Goal: Book appointment/travel/reservation

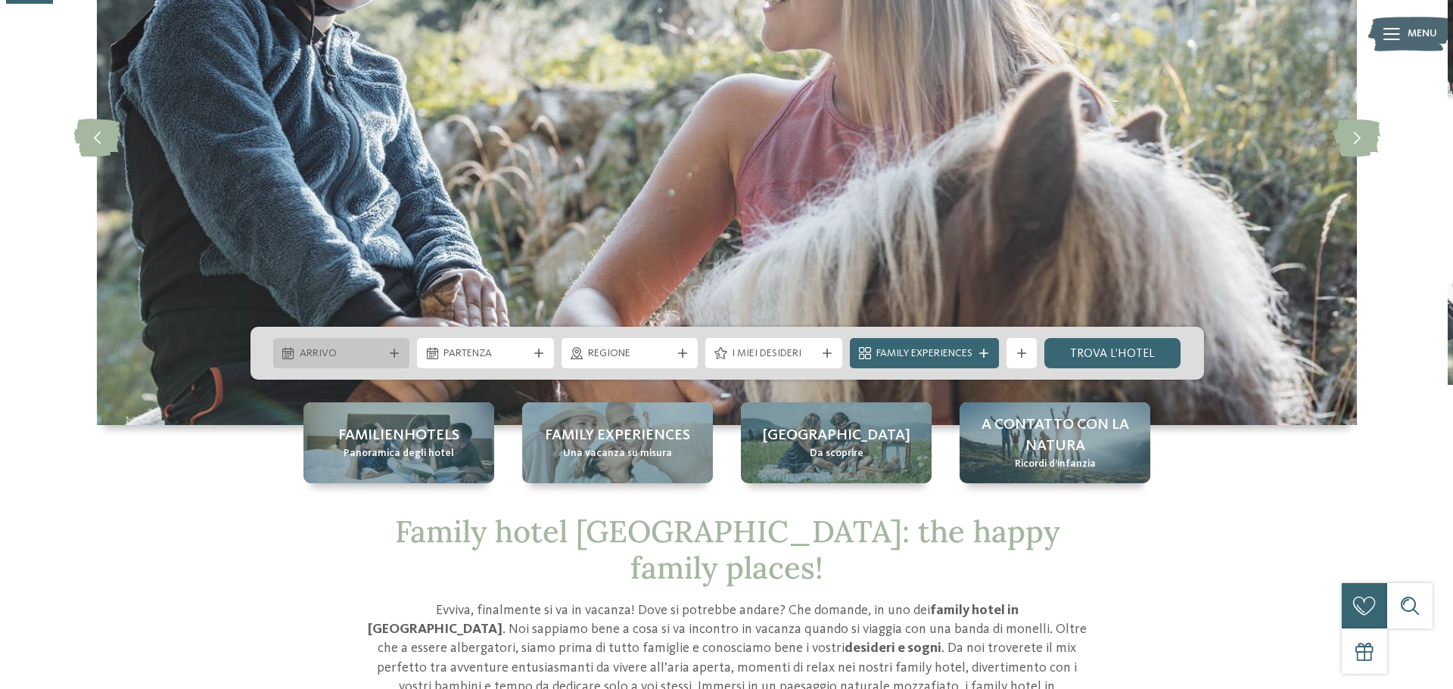
scroll to position [227, 0]
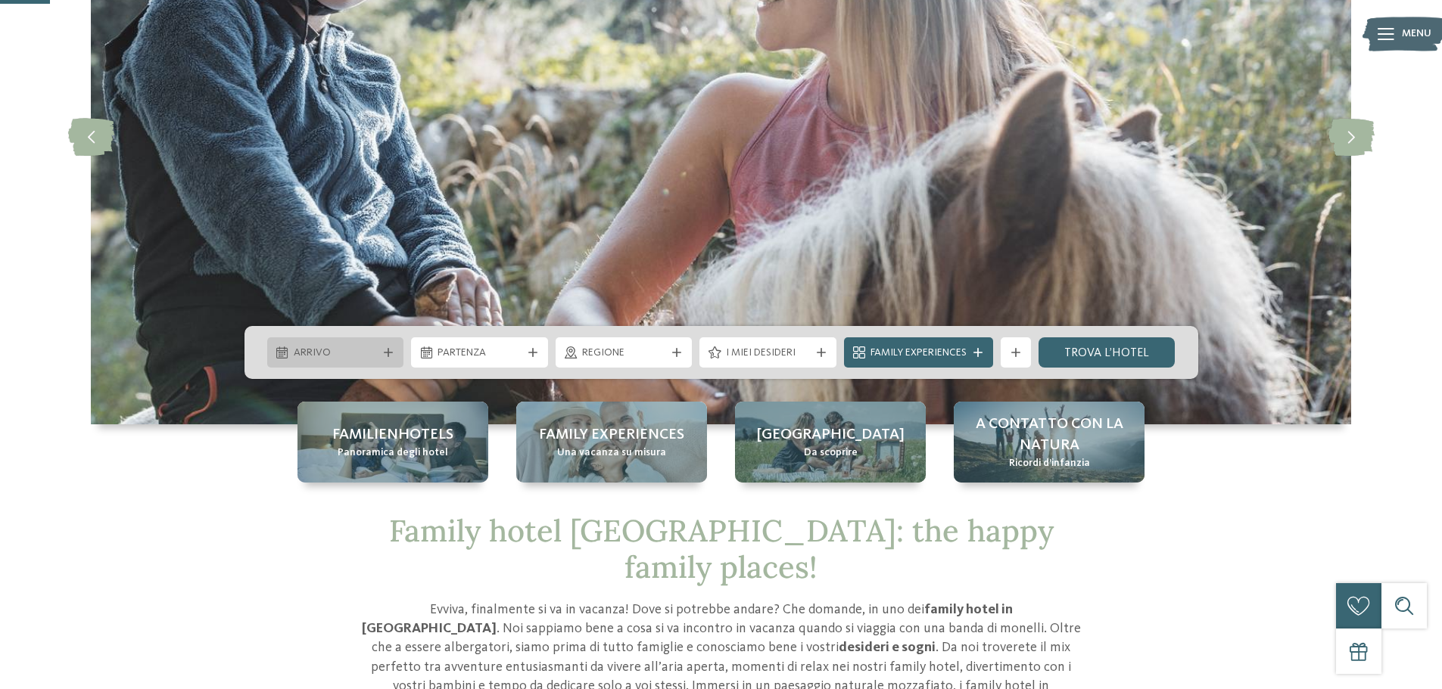
click at [377, 354] on div "Arrivo" at bounding box center [336, 352] width 92 height 17
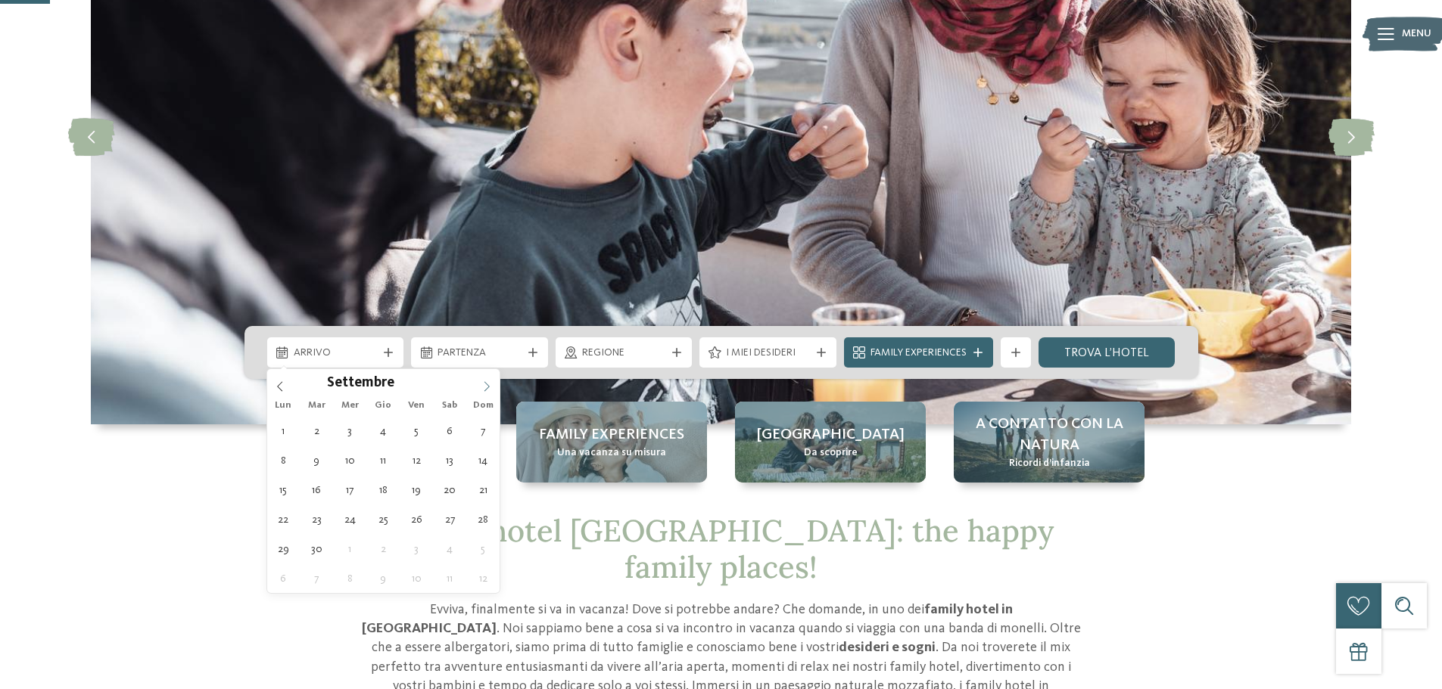
click at [482, 383] on icon at bounding box center [486, 386] width 11 height 11
click at [484, 383] on icon at bounding box center [486, 386] width 11 height 11
type div "[DATE]"
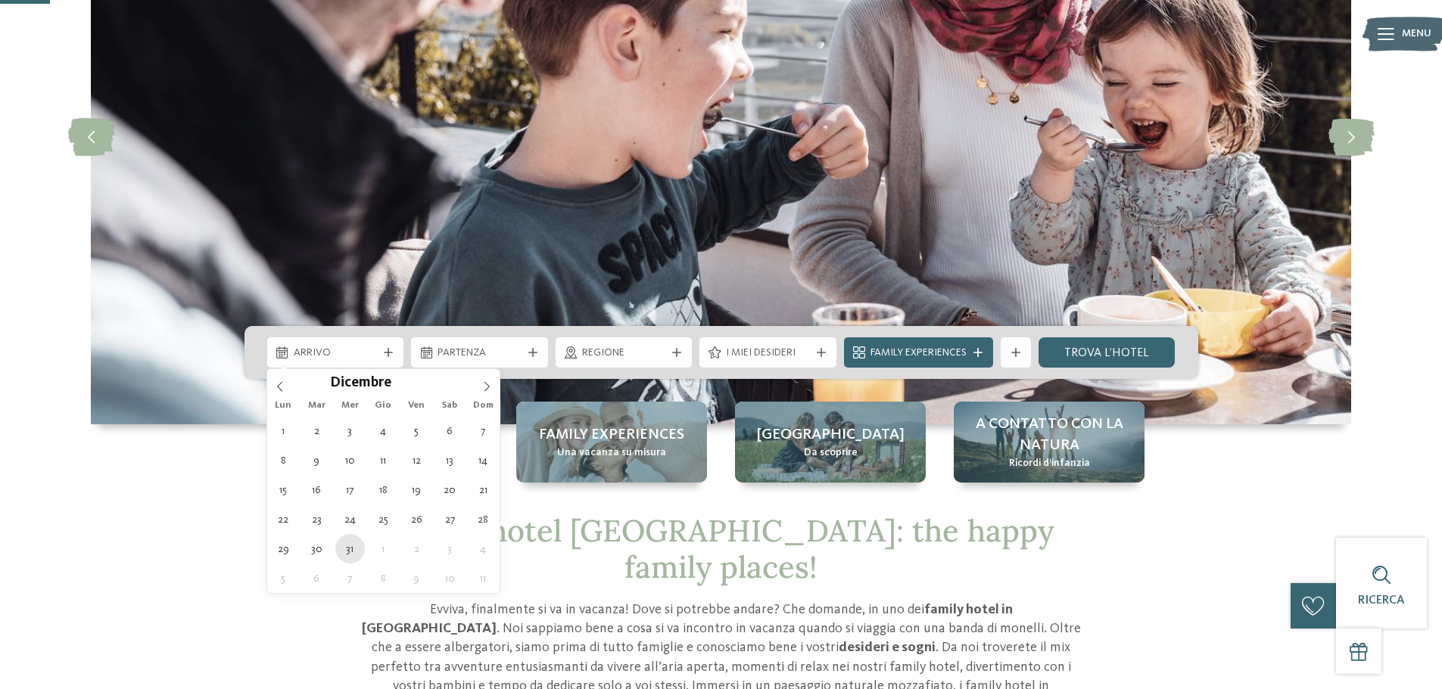
type input "****"
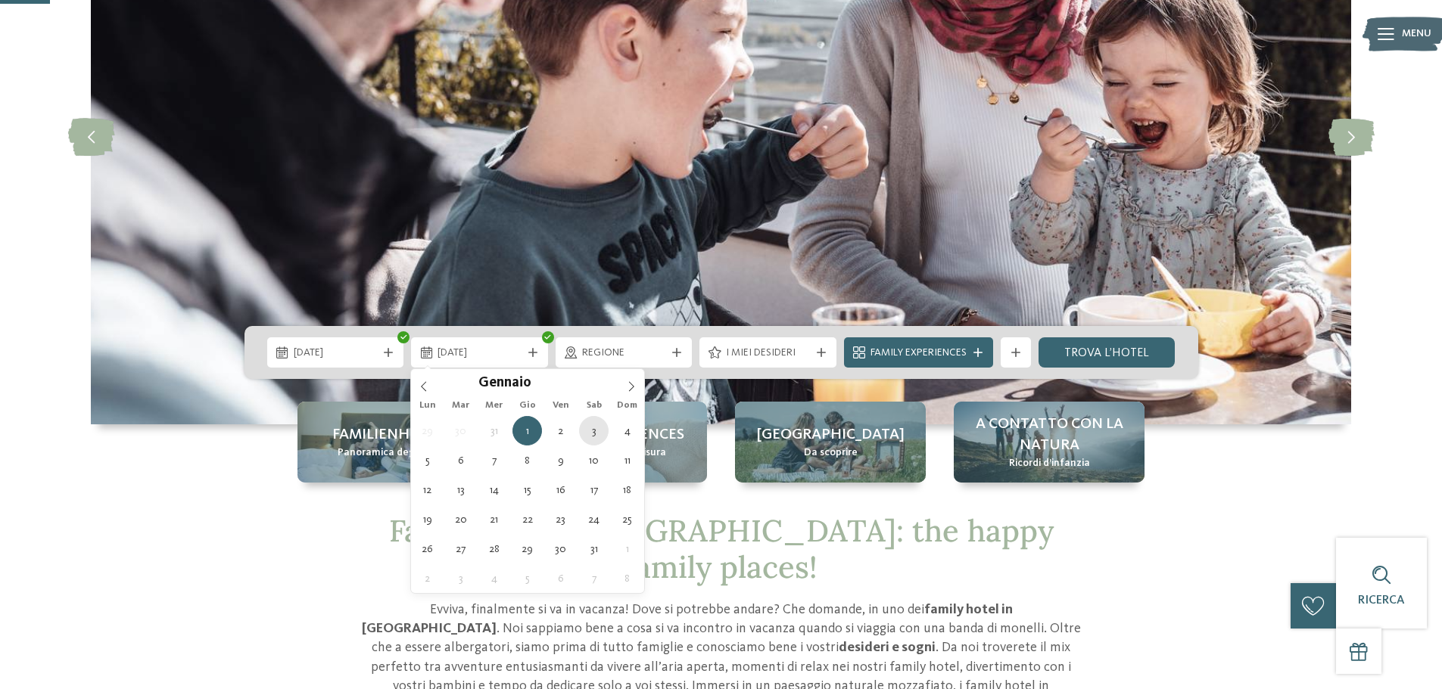
type div "[DATE]"
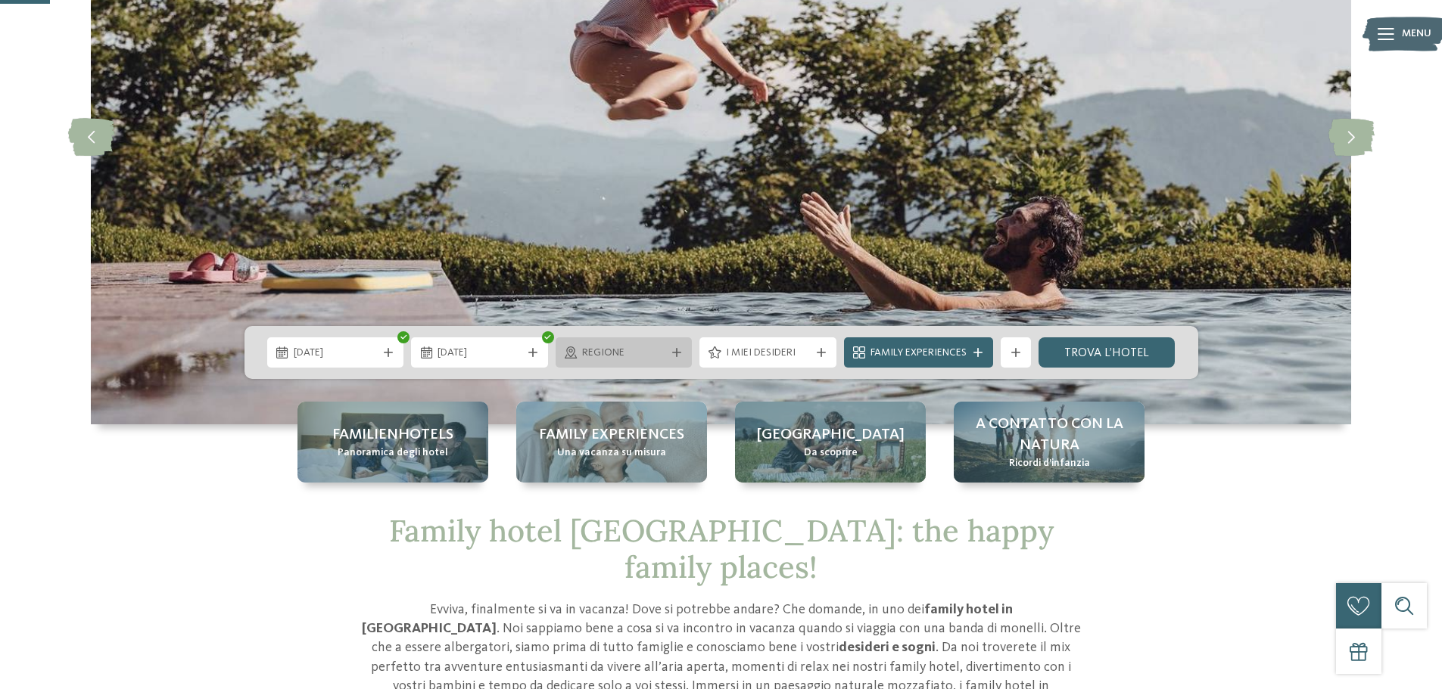
click at [686, 351] on div "Regione" at bounding box center [624, 353] width 137 height 30
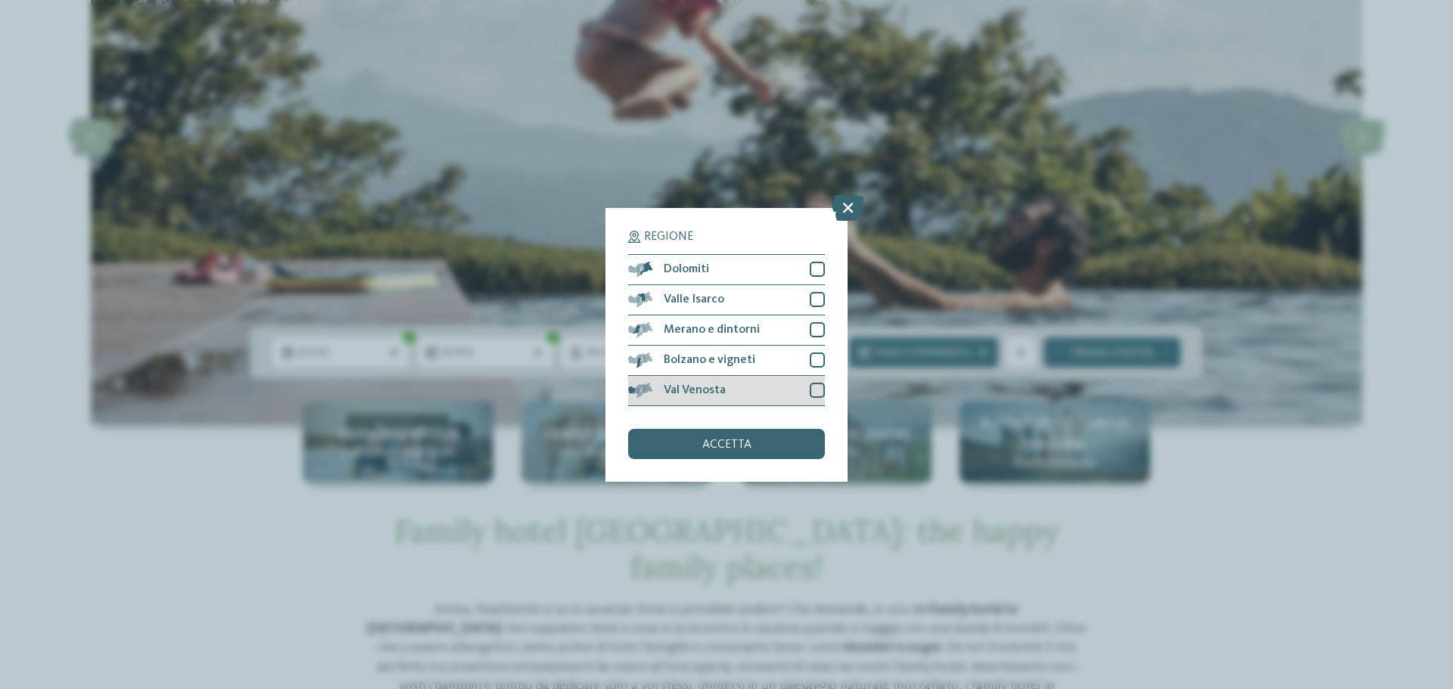
click at [816, 391] on div at bounding box center [817, 390] width 15 height 15
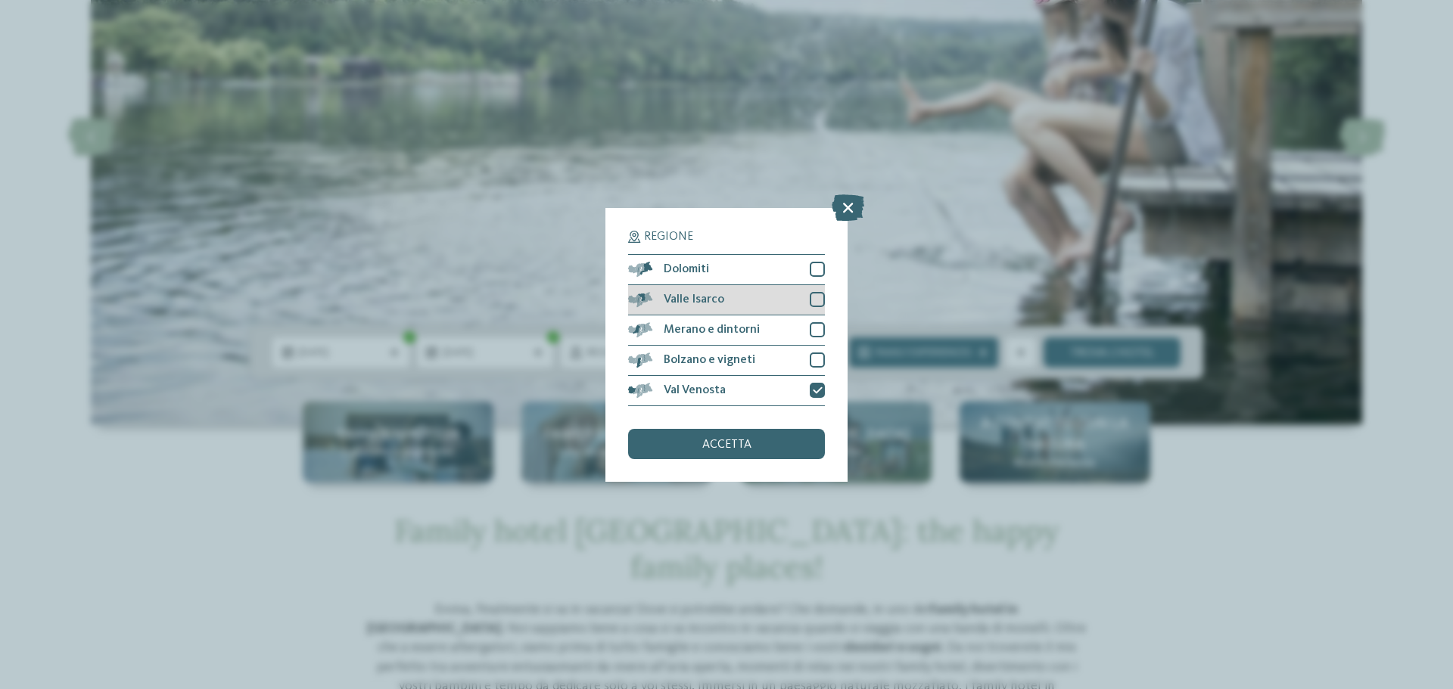
click at [815, 300] on div at bounding box center [817, 299] width 15 height 15
click at [817, 257] on div "Dolomiti" at bounding box center [726, 270] width 197 height 30
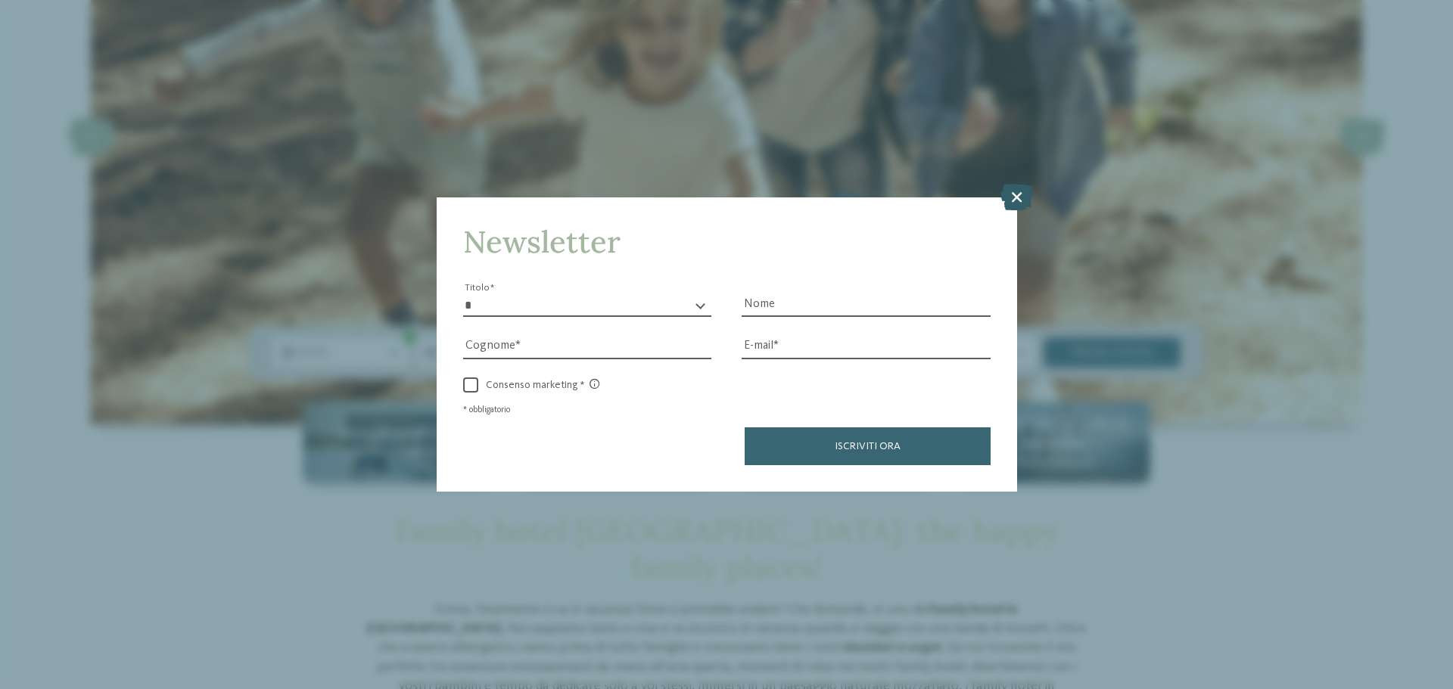
click at [1016, 193] on icon at bounding box center [1017, 197] width 33 height 26
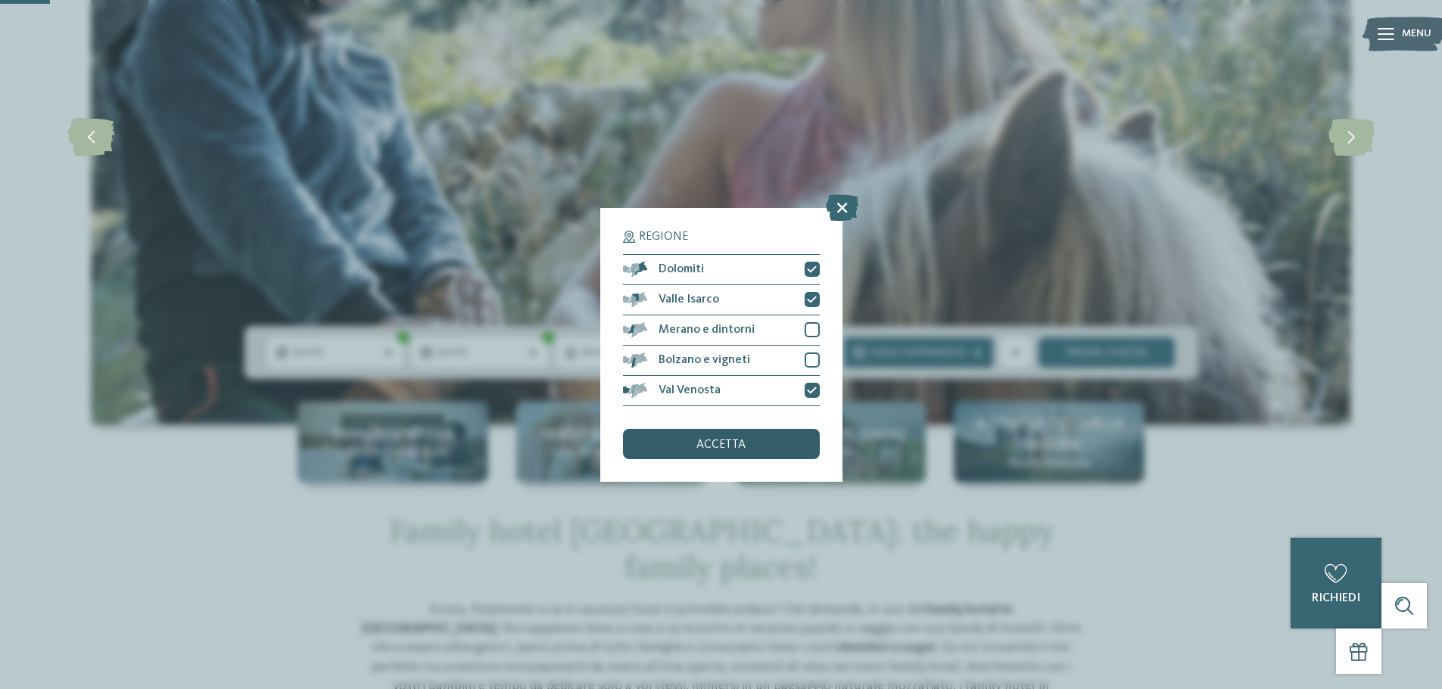
click at [708, 440] on span "accetta" at bounding box center [720, 445] width 49 height 12
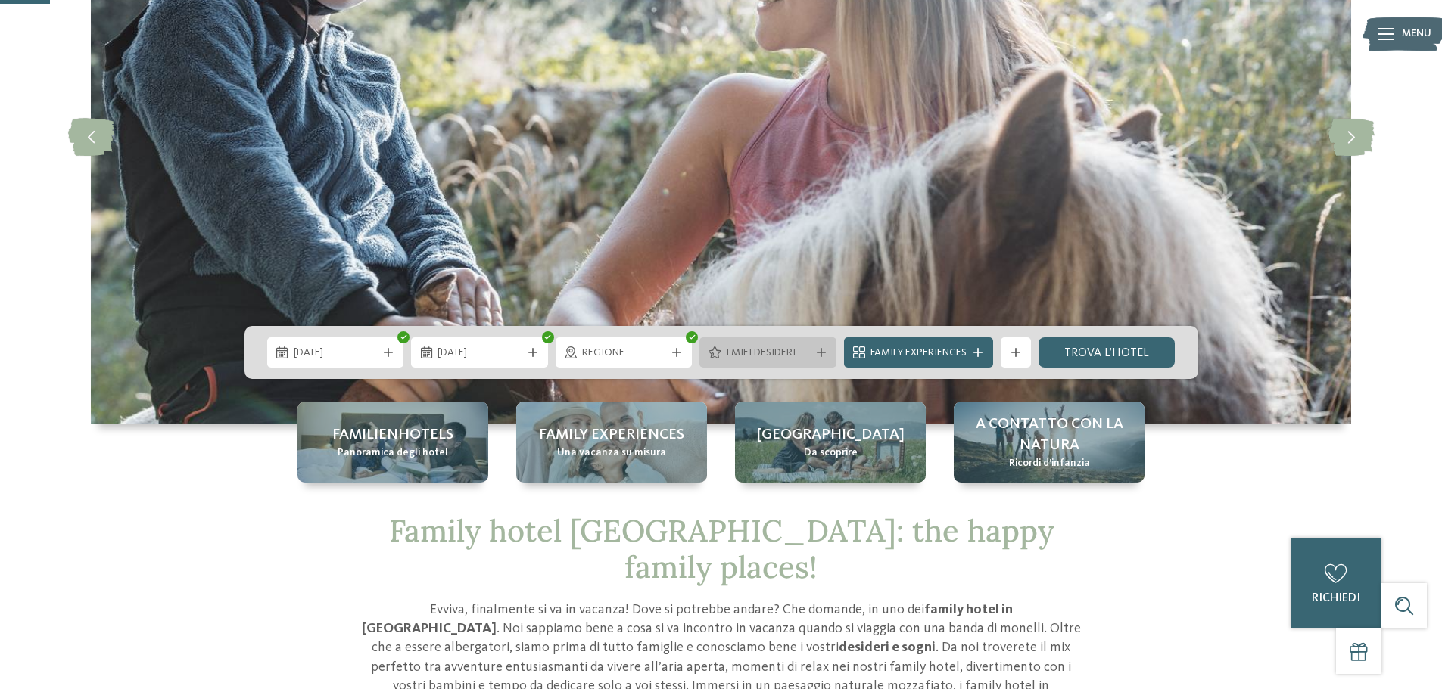
click at [820, 349] on icon at bounding box center [821, 352] width 9 height 9
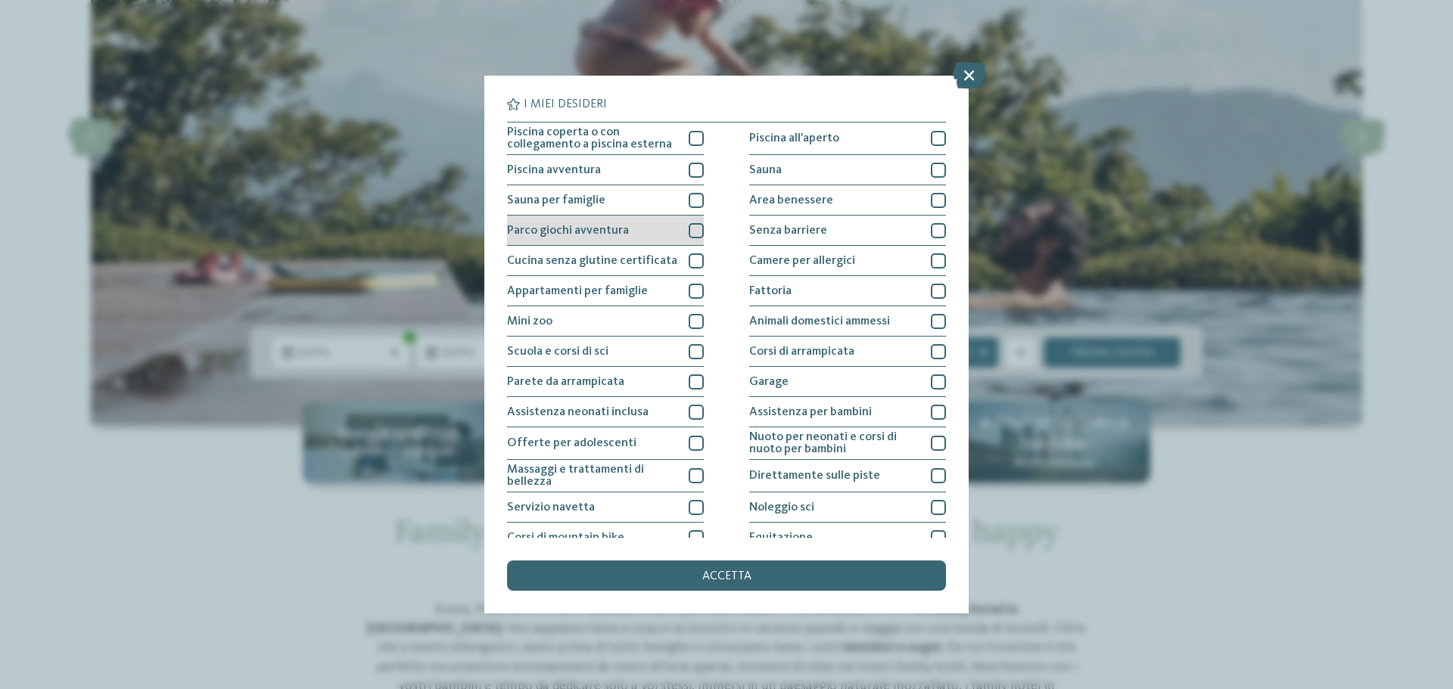
click at [694, 231] on div at bounding box center [696, 230] width 15 height 15
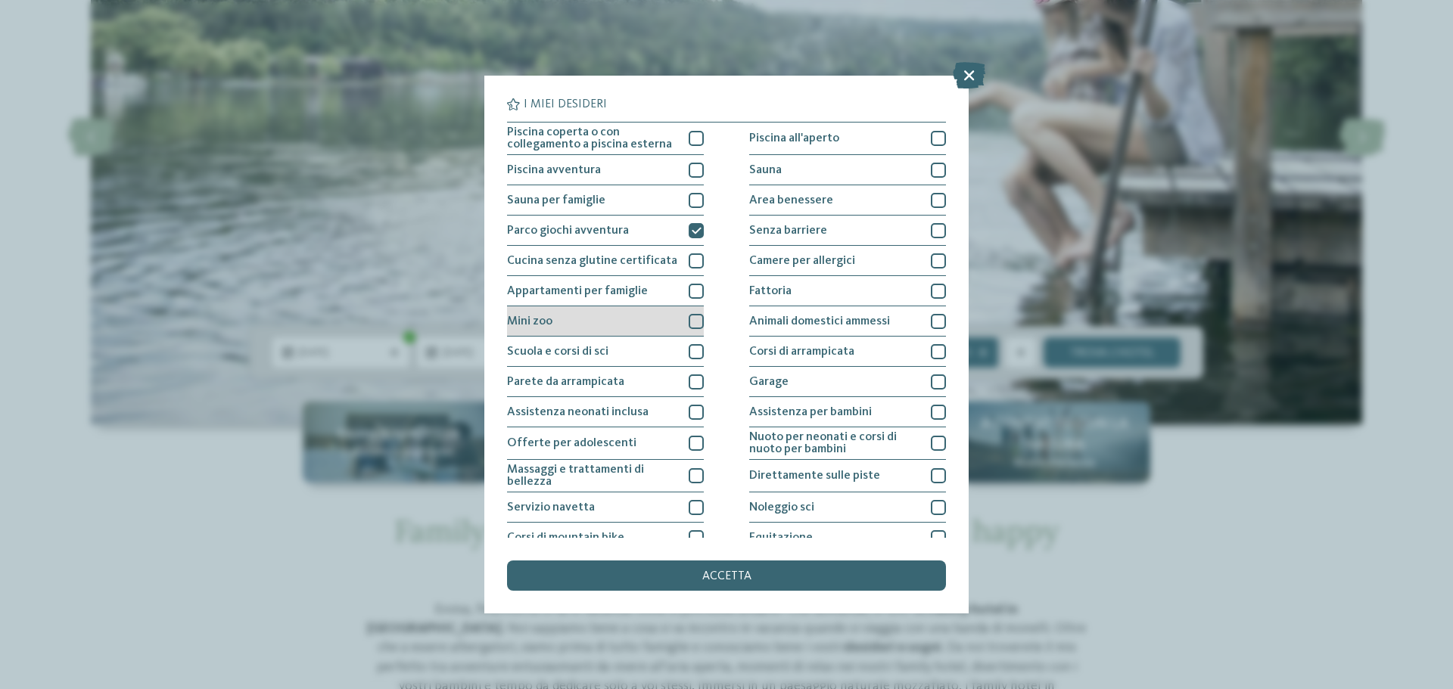
click at [692, 324] on div at bounding box center [696, 321] width 15 height 15
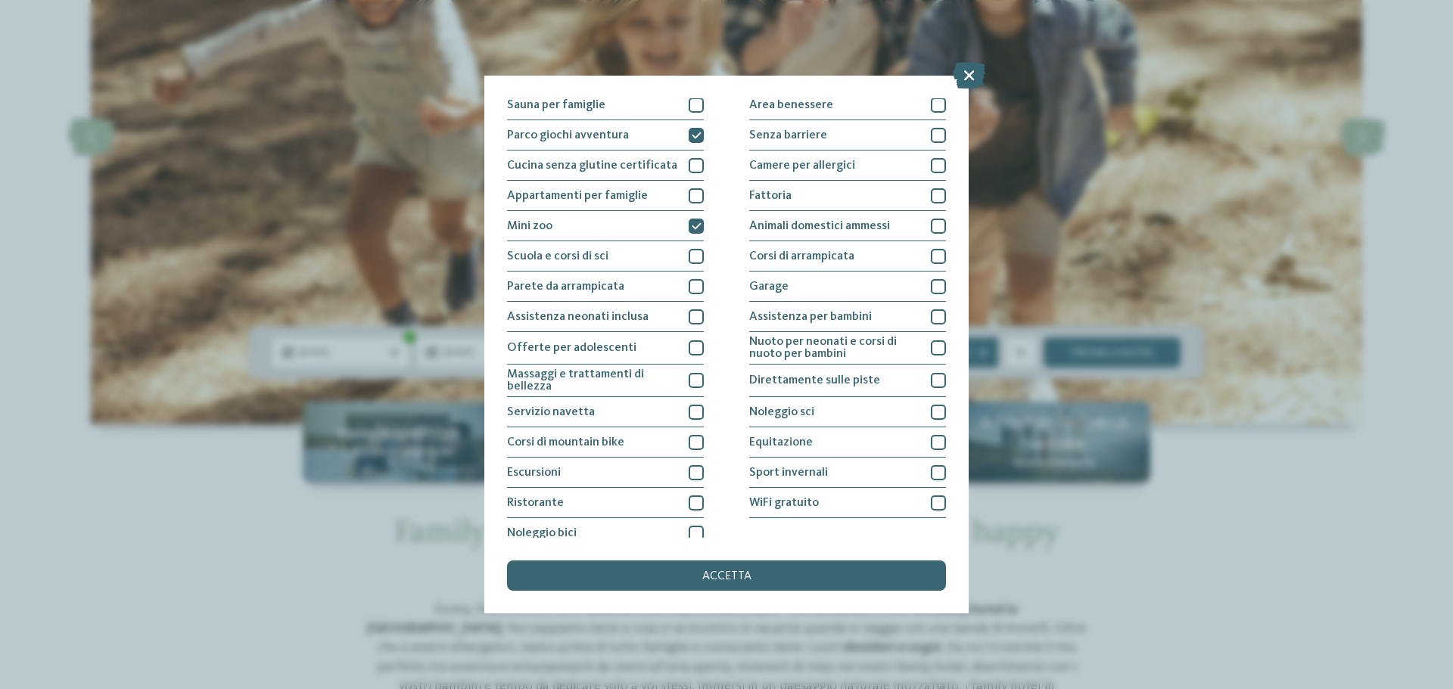
scroll to position [106, 0]
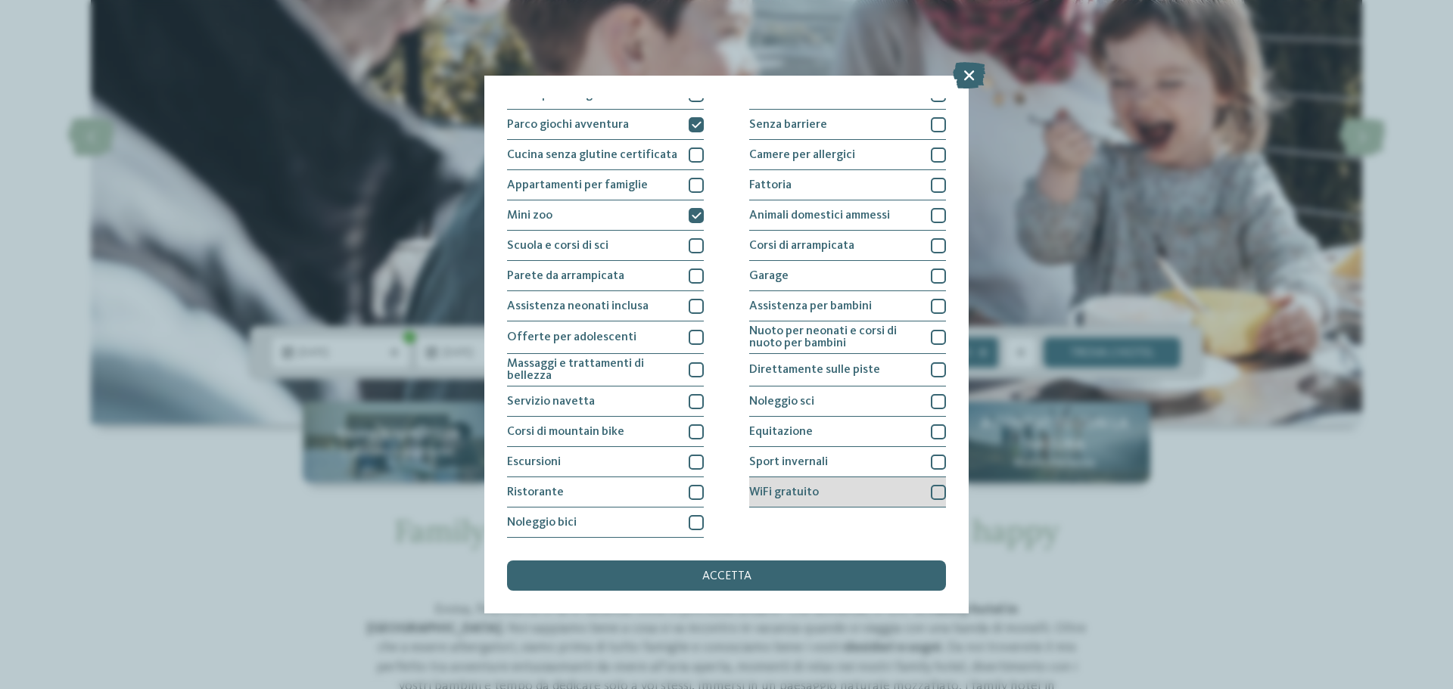
click at [931, 499] on div at bounding box center [938, 492] width 15 height 15
click at [931, 433] on div at bounding box center [938, 432] width 15 height 15
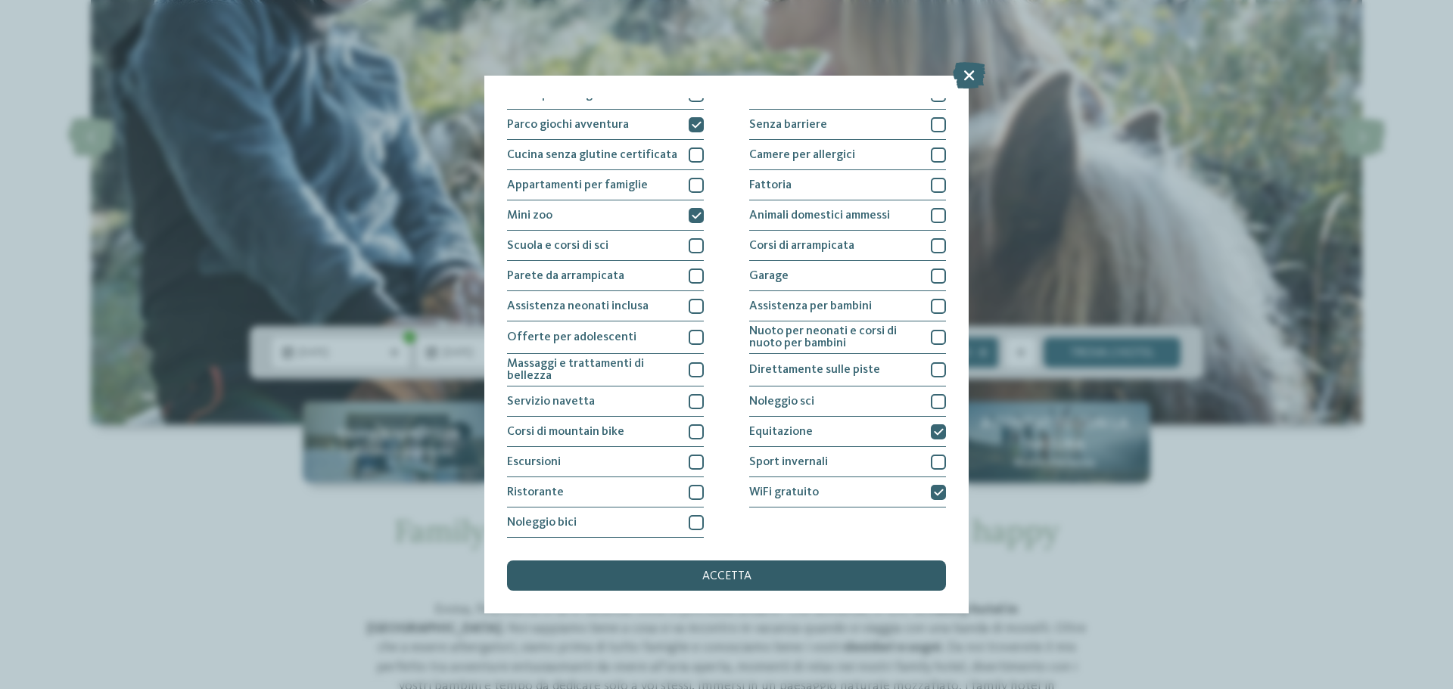
click at [799, 576] on div "accetta" at bounding box center [726, 576] width 439 height 30
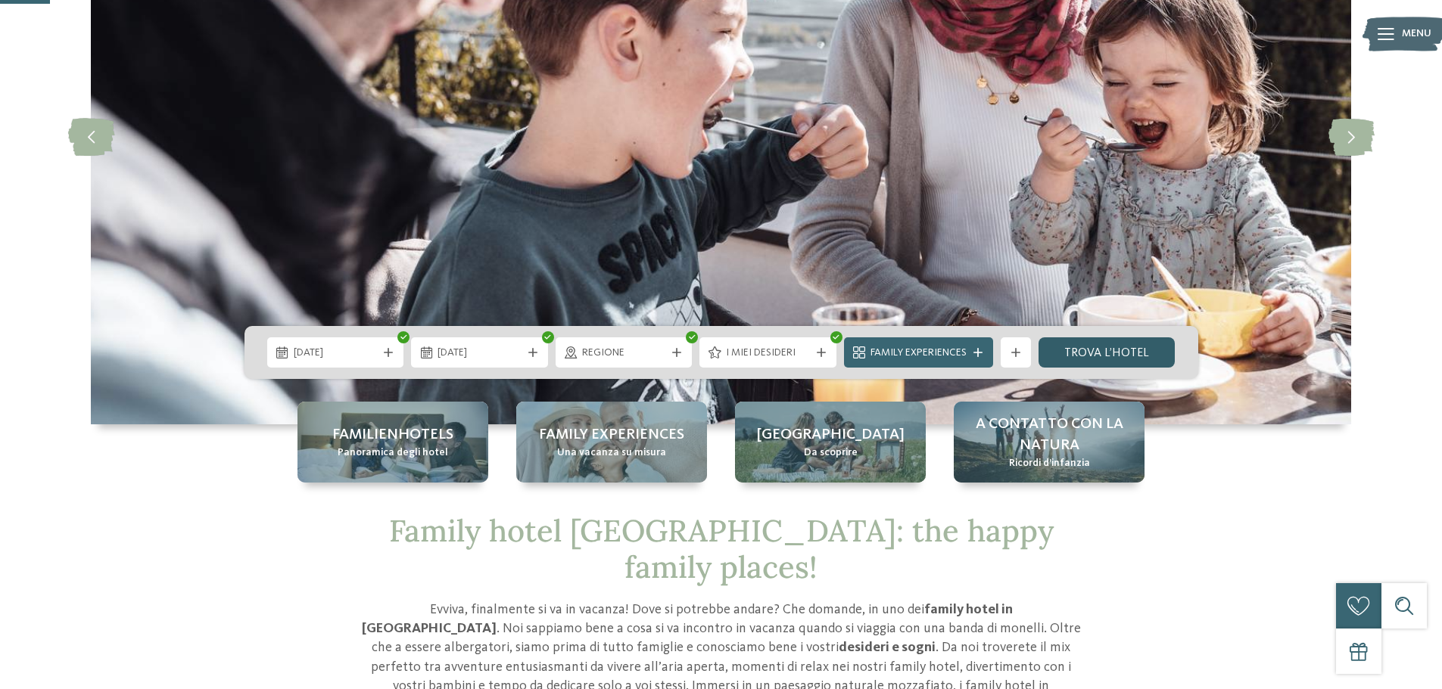
click at [1120, 350] on link "trova l’hotel" at bounding box center [1106, 353] width 137 height 30
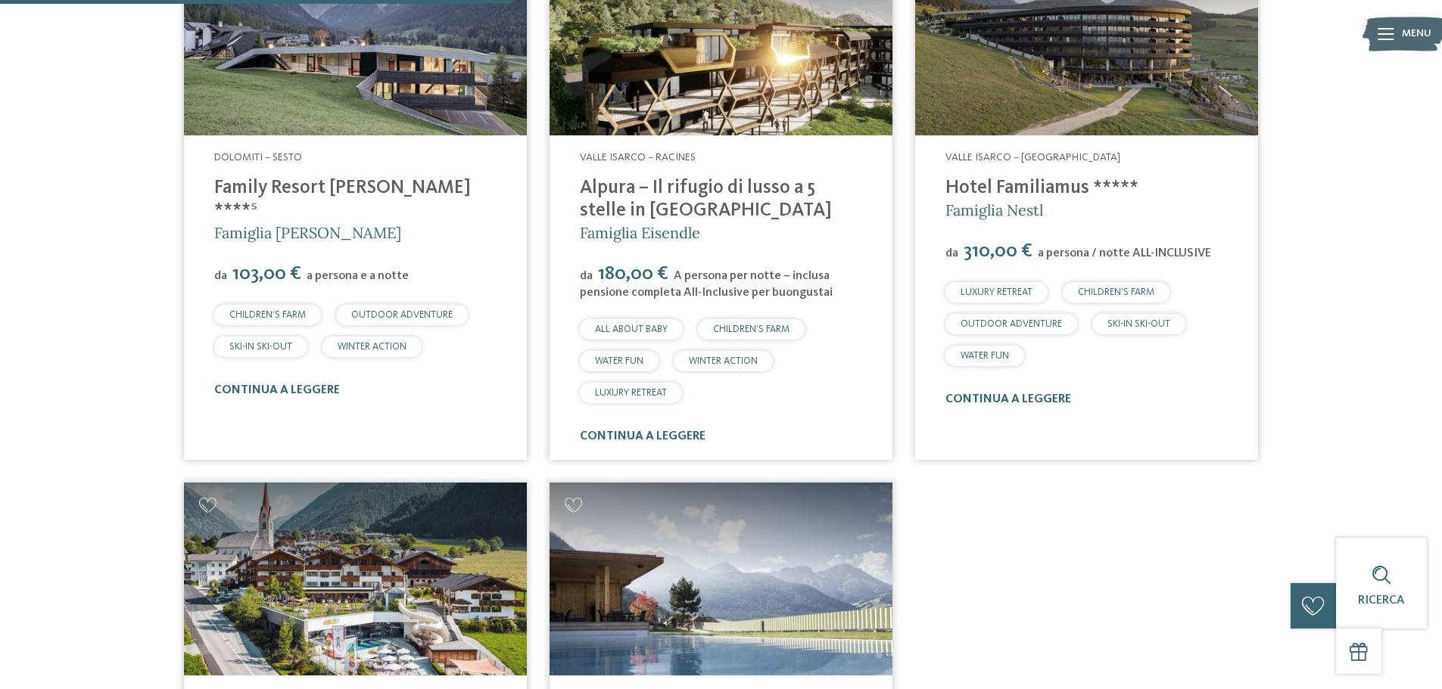
scroll to position [572, 0]
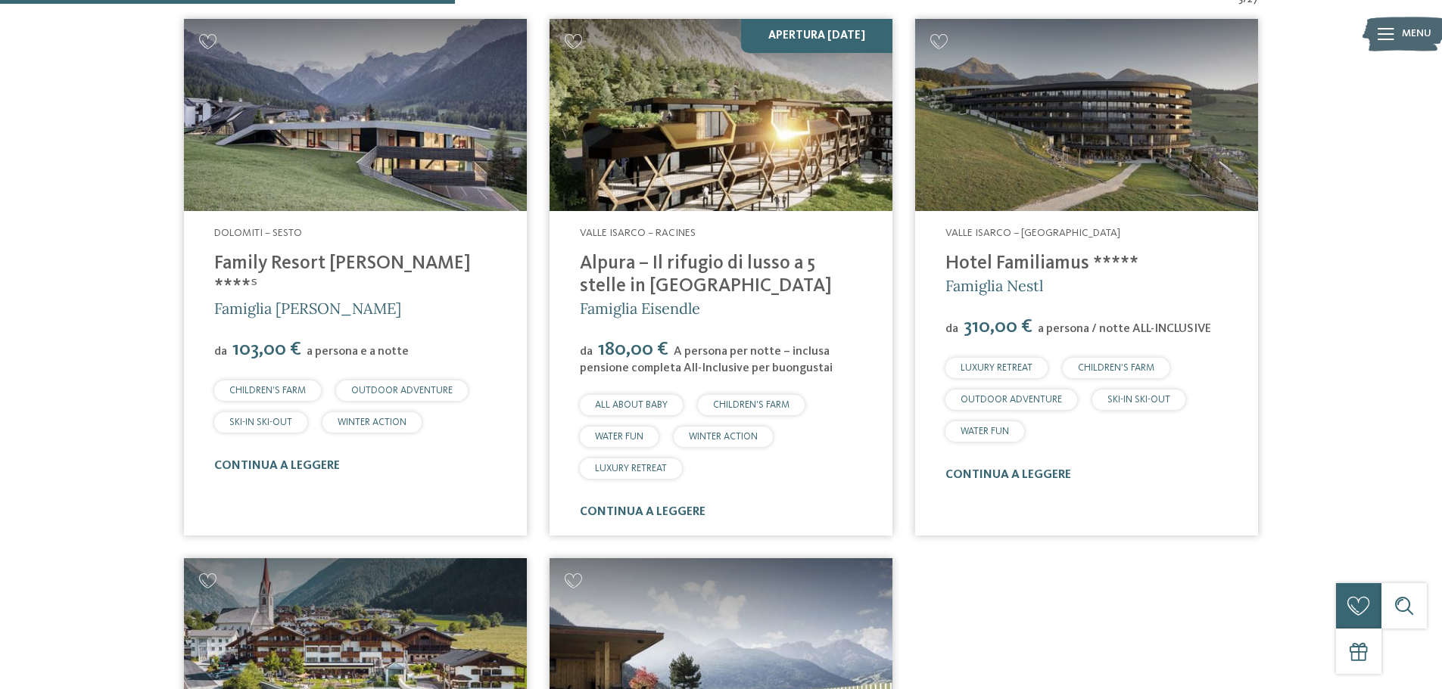
click at [341, 263] on link "Family Resort [PERSON_NAME] ****ˢ" at bounding box center [342, 275] width 257 height 42
